Goal: Transaction & Acquisition: Obtain resource

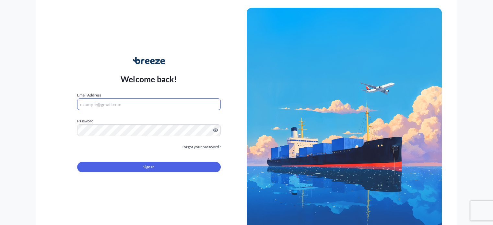
click at [159, 102] on input "Email Address" at bounding box center [148, 105] width 143 height 12
type input "[PERSON_NAME][EMAIL_ADDRESS][DOMAIN_NAME]"
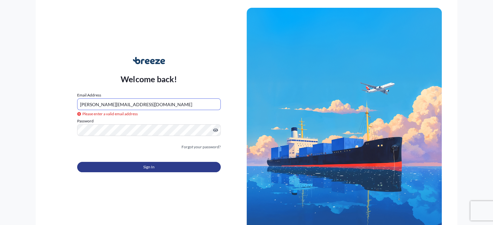
click at [150, 168] on span "Sign In" at bounding box center [148, 167] width 11 height 6
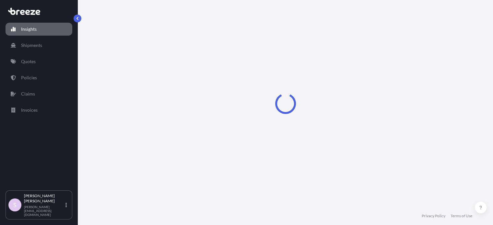
select select "2025"
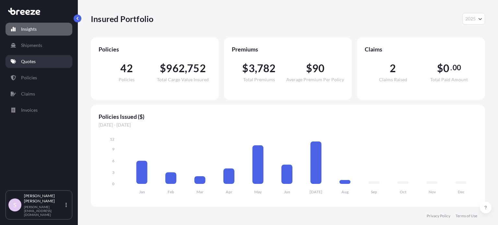
click at [43, 61] on link "Quotes" at bounding box center [39, 61] width 67 height 13
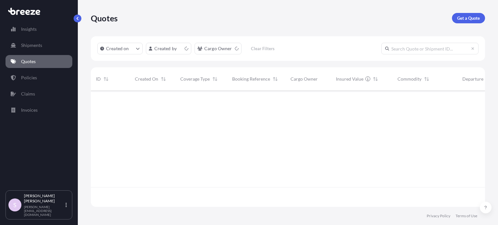
scroll to position [115, 389]
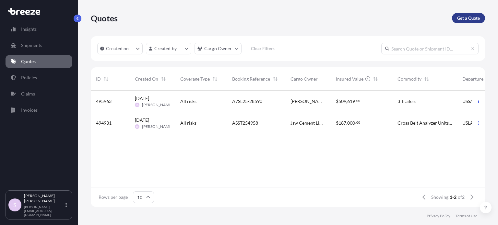
click at [457, 20] on link "Get a Quote" at bounding box center [468, 18] width 33 height 10
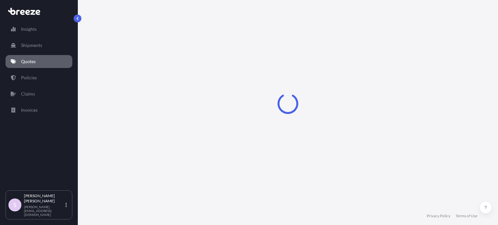
scroll to position [10, 0]
select select "Sea"
select select "1"
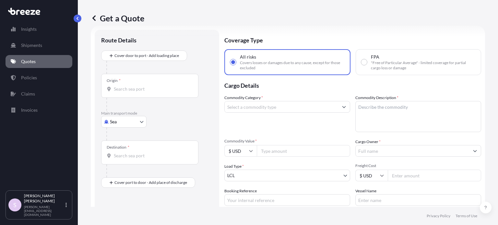
click at [365, 71] on div "FPA "Free of Particular Average" - limited coverage for partial cargo loss or d…" at bounding box center [419, 62] width 126 height 26
radio input "false"
radio input "true"
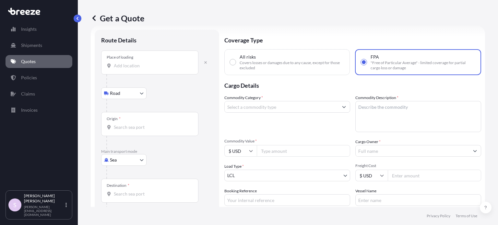
click at [132, 64] on input "Place of loading" at bounding box center [152, 66] width 77 height 6
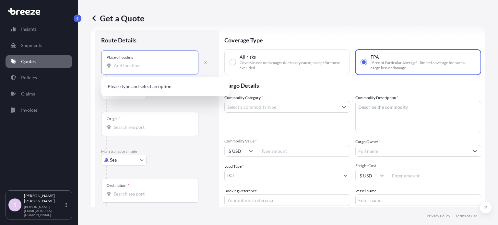
paste input "[GEOGRAPHIC_DATA]"
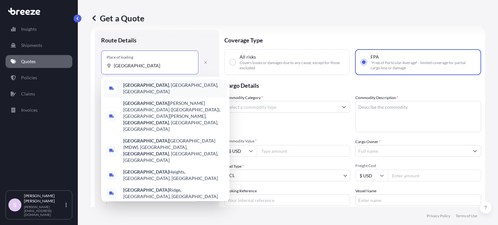
click at [153, 87] on span "[GEOGRAPHIC_DATA] , [GEOGRAPHIC_DATA], [GEOGRAPHIC_DATA]" at bounding box center [173, 88] width 101 height 13
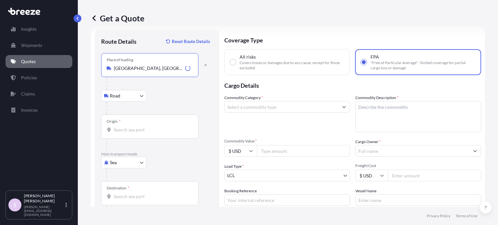
type input "[GEOGRAPHIC_DATA], [GEOGRAPHIC_DATA], [GEOGRAPHIC_DATA]"
click at [131, 130] on input "Origin *" at bounding box center [152, 130] width 77 height 6
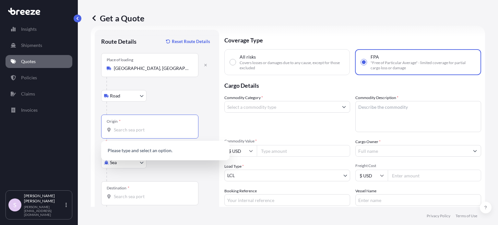
click at [125, 131] on input "Origin * Please select an origin" at bounding box center [152, 130] width 77 height 6
paste input "[GEOGRAPHIC_DATA]"
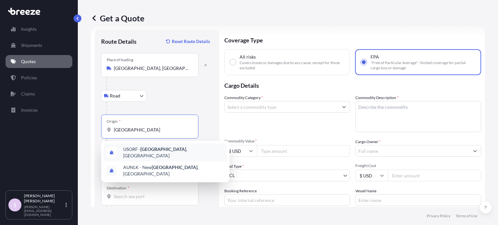
click at [168, 150] on span "USORF - [GEOGRAPHIC_DATA] , [GEOGRAPHIC_DATA]" at bounding box center [173, 152] width 101 height 13
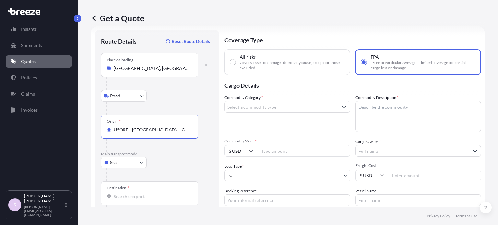
type input "USORF - [GEOGRAPHIC_DATA], [GEOGRAPHIC_DATA]"
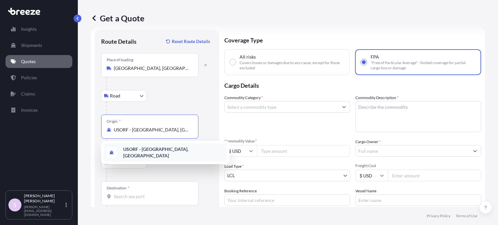
click at [164, 170] on div at bounding box center [159, 175] width 106 height 13
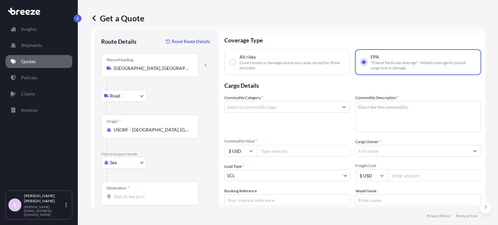
click at [140, 203] on div "Destination *" at bounding box center [149, 194] width 97 height 24
click at [140, 200] on input "Destination *" at bounding box center [152, 197] width 77 height 6
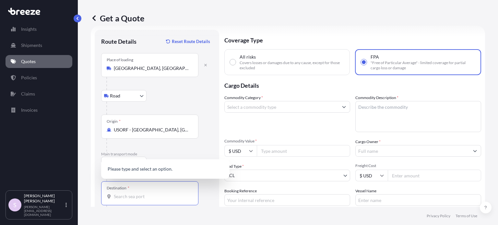
paste input "[GEOGRAPHIC_DATA]"
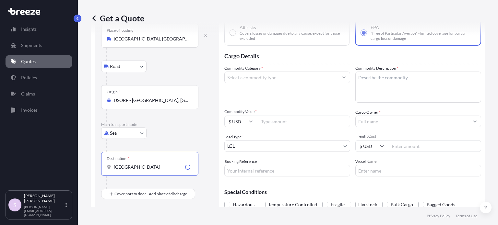
scroll to position [69, 0]
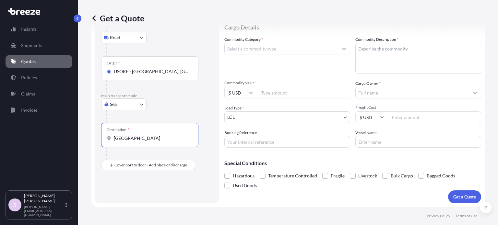
click at [153, 150] on div "Destination * [GEOGRAPHIC_DATA]" at bounding box center [157, 141] width 112 height 37
click at [143, 140] on input "[GEOGRAPHIC_DATA]" at bounding box center [152, 138] width 77 height 6
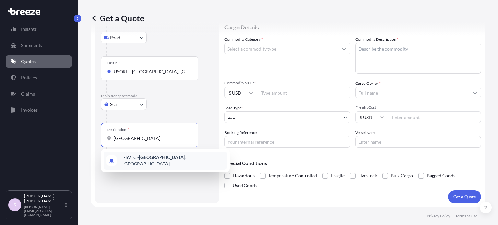
type input "ESVLC - [GEOGRAPHIC_DATA], [GEOGRAPHIC_DATA]"
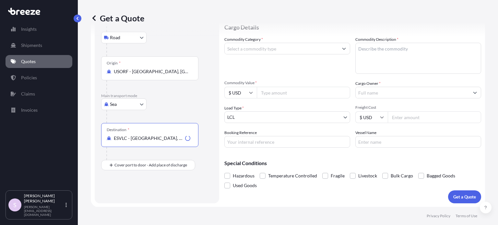
click at [256, 118] on body "1 option available. Insights Shipments Quotes Policies Claims Invoices S [PERSO…" at bounding box center [249, 112] width 498 height 225
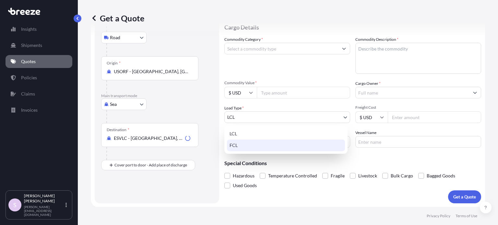
click at [261, 147] on div "FCL" at bounding box center [286, 146] width 118 height 12
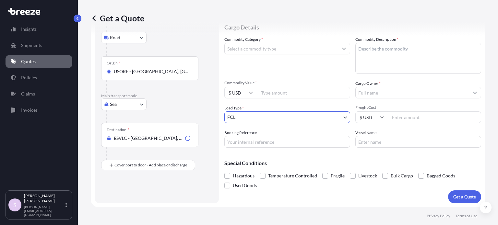
scroll to position [36, 0]
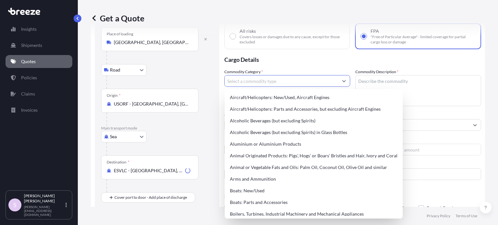
click at [261, 81] on input "Commodity Category *" at bounding box center [282, 81] width 114 height 12
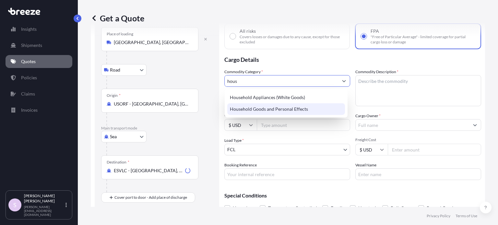
click at [279, 108] on div "Household Goods and Personal Effects" at bounding box center [286, 110] width 118 height 12
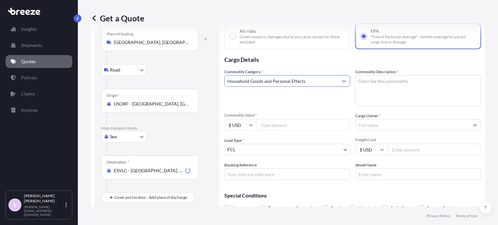
type input "Household Goods and Personal Effects"
click at [363, 88] on textarea "Commodity Description *" at bounding box center [419, 90] width 126 height 31
paste textarea "92 Pieces of used household goods and personal effects."
type textarea "92 Pieces of used household goods and personal effects."
click at [289, 126] on input "Commodity Value *" at bounding box center [303, 125] width 93 height 12
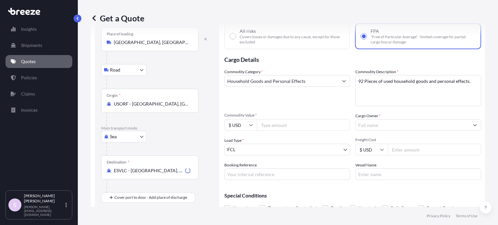
paste input "60371"
type input "60371"
click at [278, 93] on div "Commodity Category * Household Goods and Personal Effects" at bounding box center [288, 88] width 126 height 38
click at [387, 127] on input "Cargo Owner *" at bounding box center [413, 125] width 114 height 12
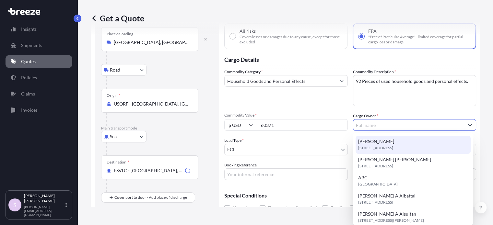
paste input "[PERSON_NAME] [PERSON_NAME]"
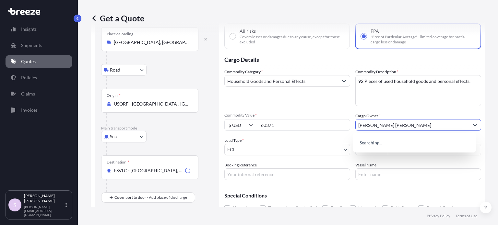
type input "[PERSON_NAME] [PERSON_NAME]"
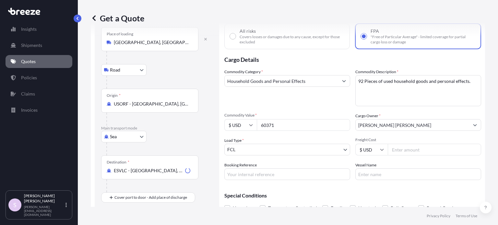
click at [387, 110] on div "Commodity Category * Household Goods and Personal Effects Commodity Description…" at bounding box center [353, 125] width 257 height 112
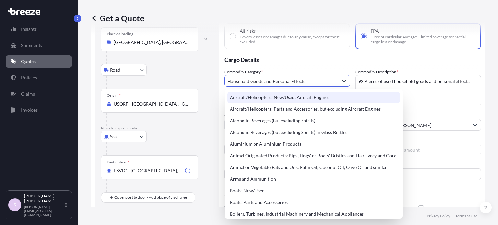
click at [190, 74] on div "Road Road Rail" at bounding box center [157, 70] width 112 height 12
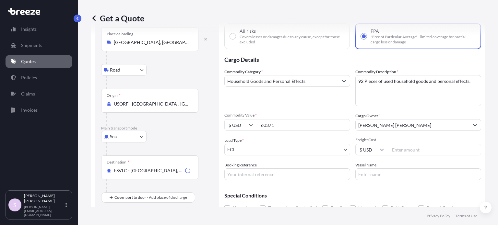
click at [391, 148] on input "Freight Cost" at bounding box center [434, 150] width 93 height 12
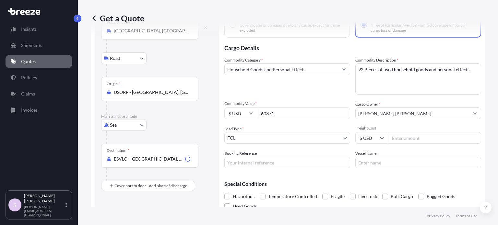
scroll to position [69, 0]
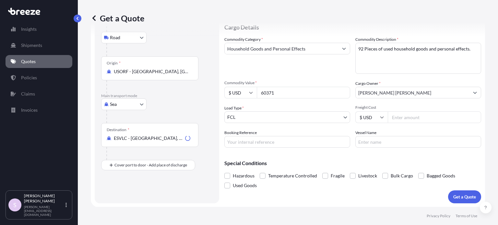
click at [285, 140] on input "Booking Reference" at bounding box center [288, 142] width 126 height 12
paste input "ASST255003"
paste input "31098577"
paste input "CAAU2077470"
type input "ASST255003 / 31098577 / CAAU2077470"
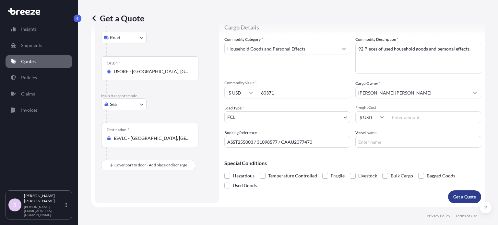
click at [467, 196] on p "Get a Quote" at bounding box center [465, 197] width 23 height 6
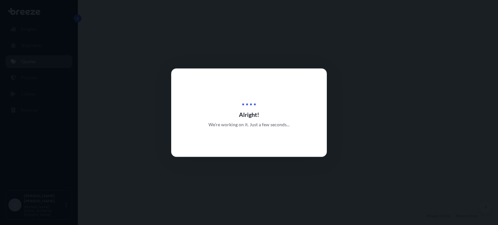
select select "Road"
select select "Sea"
select select "2"
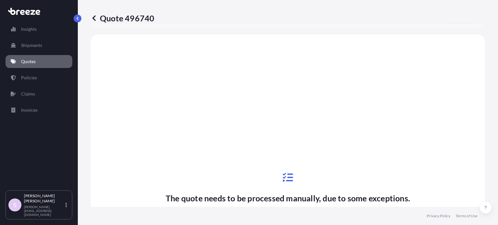
scroll to position [250, 0]
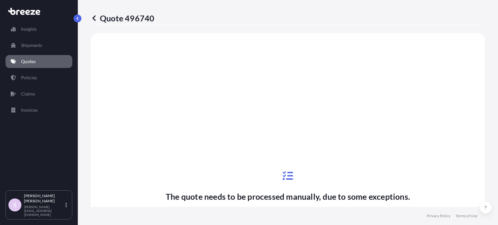
click at [149, 19] on p "Quote 496740" at bounding box center [123, 18] width 64 height 10
copy p "496740"
